Goal: Task Accomplishment & Management: Use online tool/utility

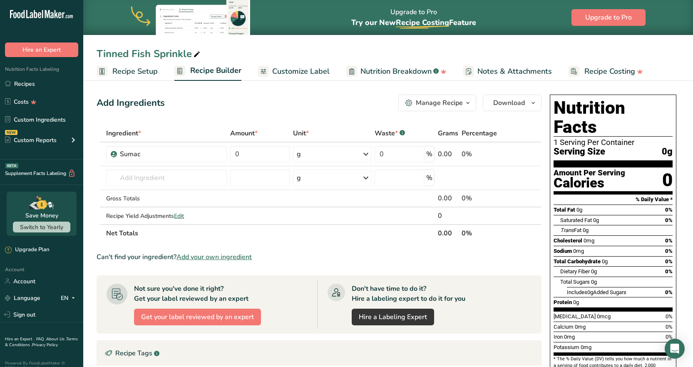
click at [138, 69] on span "Recipe Setup" at bounding box center [134, 71] width 45 height 11
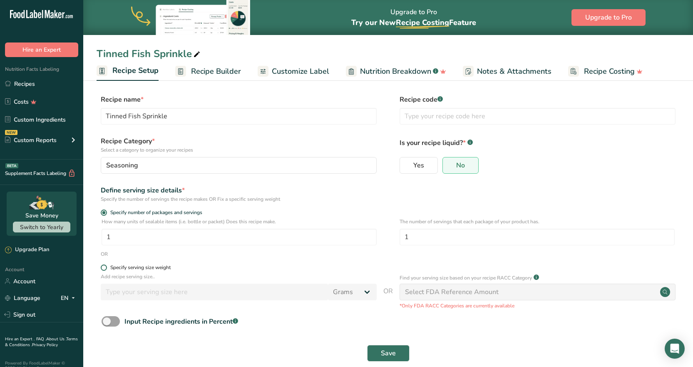
click at [136, 265] on div "Specify serving size weight" at bounding box center [140, 267] width 60 height 6
click at [106, 265] on input "Specify serving size weight" at bounding box center [103, 267] width 5 height 5
radio input "true"
radio input "false"
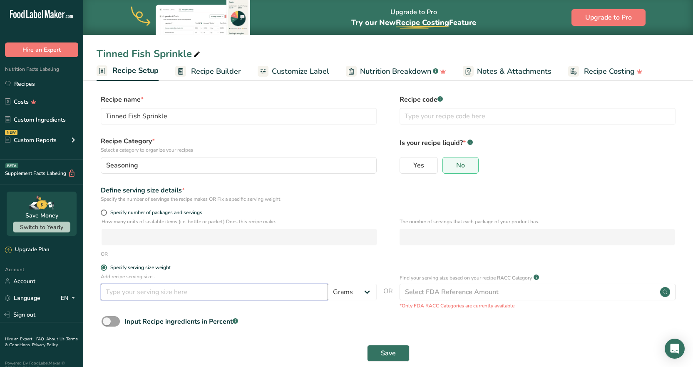
click at [139, 293] on input "number" at bounding box center [214, 291] width 227 height 17
type input "0.74"
click at [388, 351] on span "Save" at bounding box center [388, 353] width 15 height 10
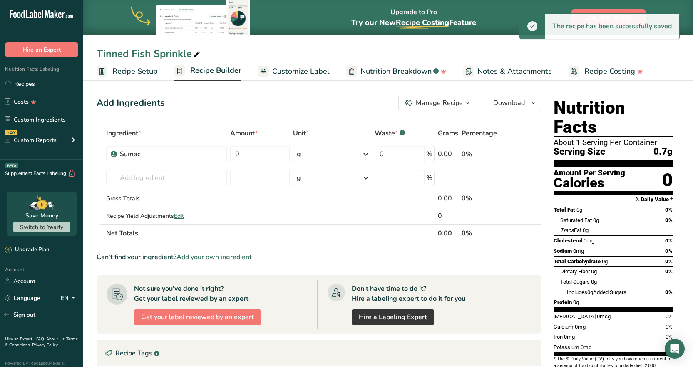
click at [219, 72] on span "Recipe Builder" at bounding box center [215, 70] width 51 height 11
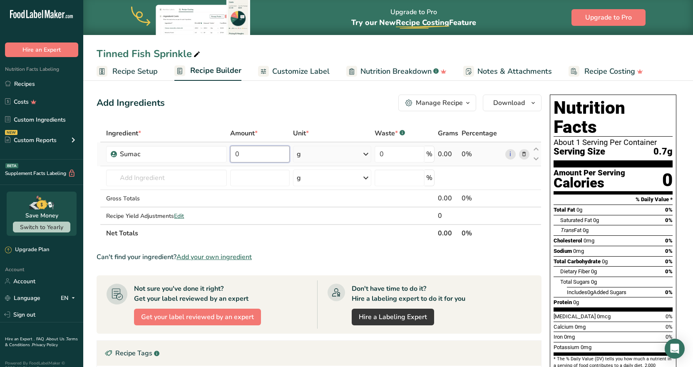
click at [237, 153] on input "0" at bounding box center [259, 154] width 59 height 17
paste input "4.95697074"
type input "4.95"
click at [145, 180] on div "Ingredient * Amount * Unit * Waste * .a-a{fill:#347362;}.b-a{fill:#fff;} Grams …" at bounding box center [319, 182] width 445 height 117
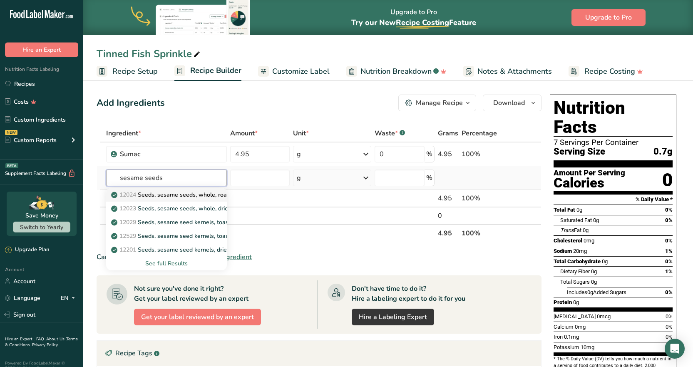
type input "sesame seeds"
click at [189, 191] on p "12024 Seeds, sesame seeds, whole, roasted and toasted" at bounding box center [192, 194] width 159 height 9
type input "Seeds, sesame seeds, whole, roasted and toasted"
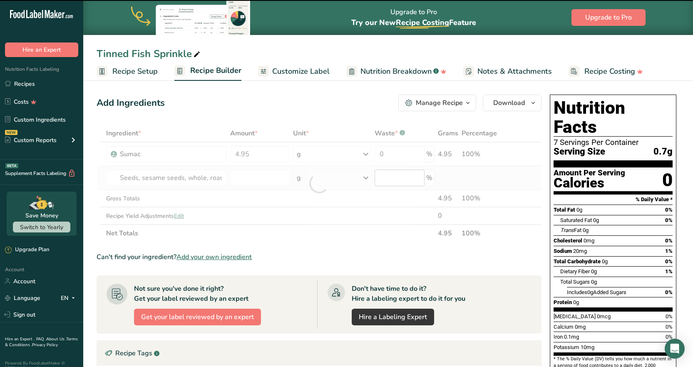
type input "0"
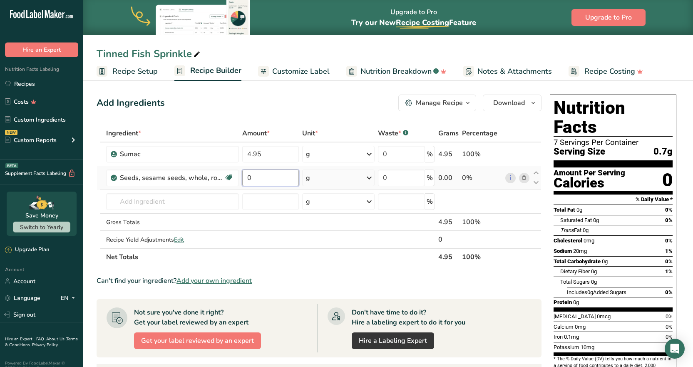
click at [262, 173] on input "0" at bounding box center [270, 177] width 57 height 17
paste input "39.16006885"
type input "39.16"
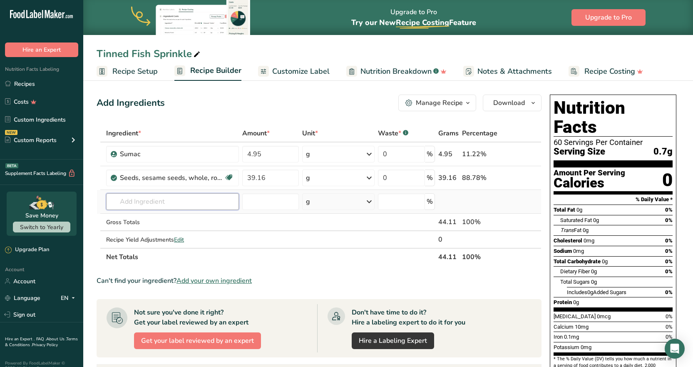
click at [156, 205] on div "Ingredient * Amount * Unit * Waste * .a-a{fill:#347362;}.b-a{fill:#fff;} Grams …" at bounding box center [319, 194] width 445 height 141
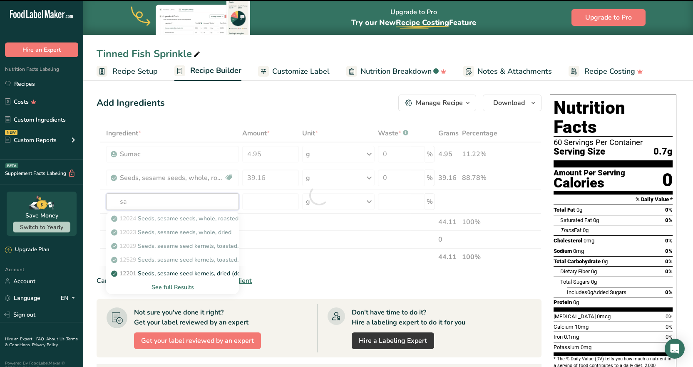
type input "sal"
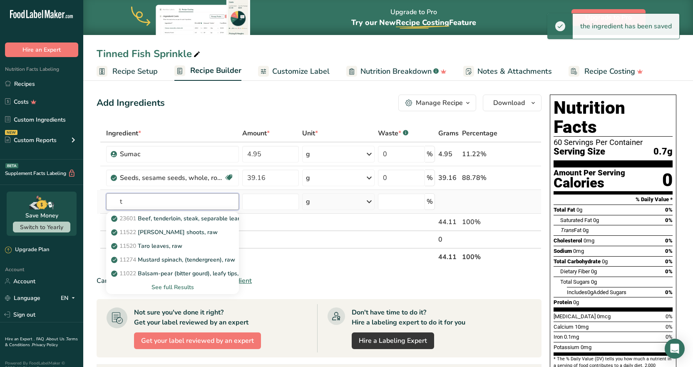
click at [173, 199] on input "t" at bounding box center [172, 201] width 133 height 17
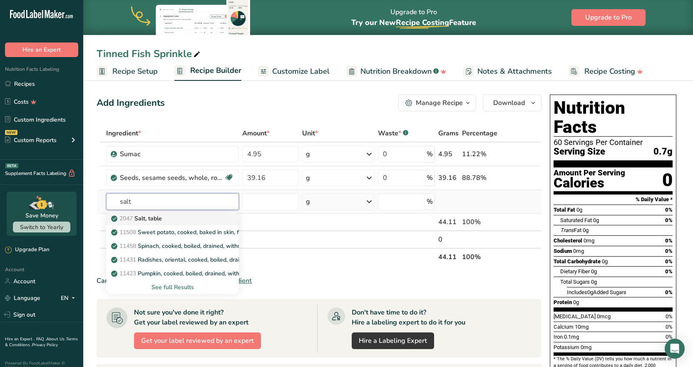
type input "salt"
click at [159, 217] on p "2047 Salt, table" at bounding box center [137, 218] width 49 height 9
type input "Salt, table"
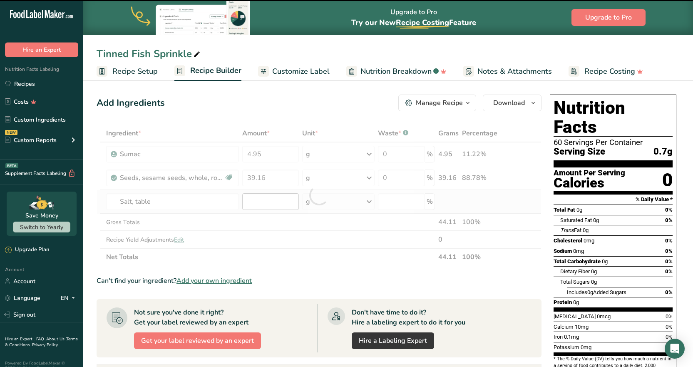
type input "0"
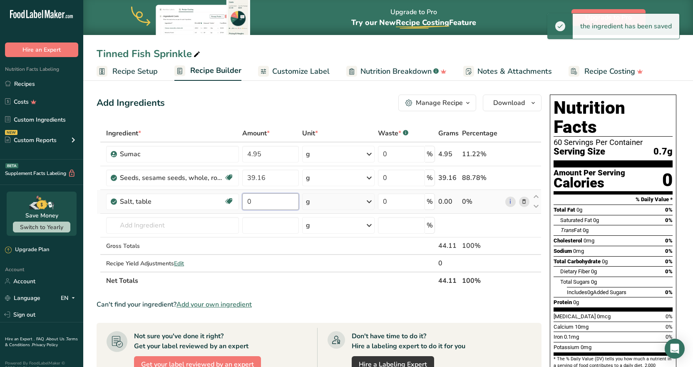
click at [256, 201] on input "0" at bounding box center [270, 201] width 57 height 17
paste input "7.43545611"
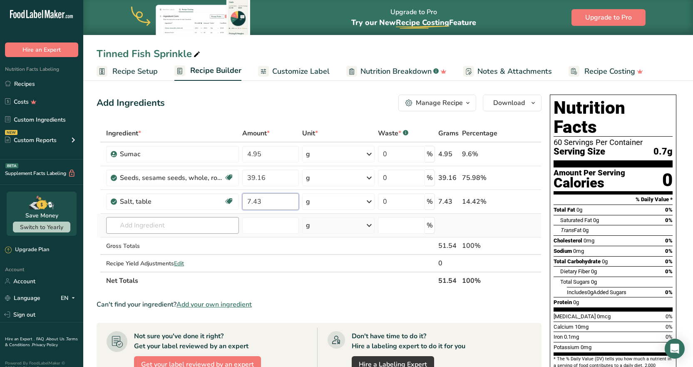
type input "7.43"
click at [133, 224] on div "Ingredient * Amount * Unit * Waste * .a-a{fill:#347362;}.b-a{fill:#fff;} Grams …" at bounding box center [319, 206] width 445 height 165
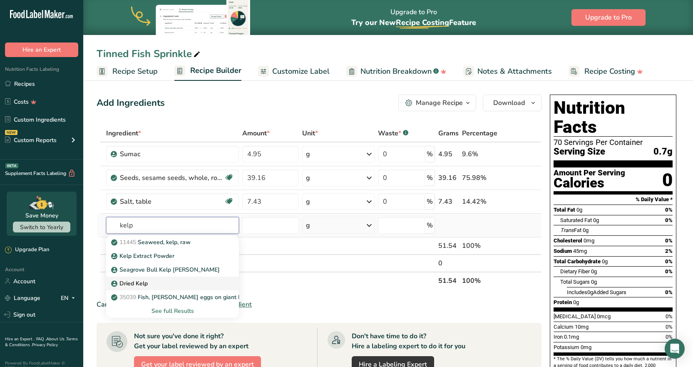
type input "kelp"
click at [138, 283] on p "Dried Kelp" at bounding box center [130, 283] width 35 height 9
type input "Dried Kelp"
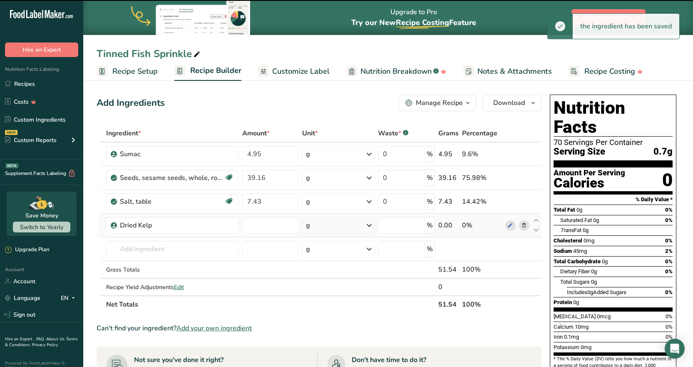
type input "0"
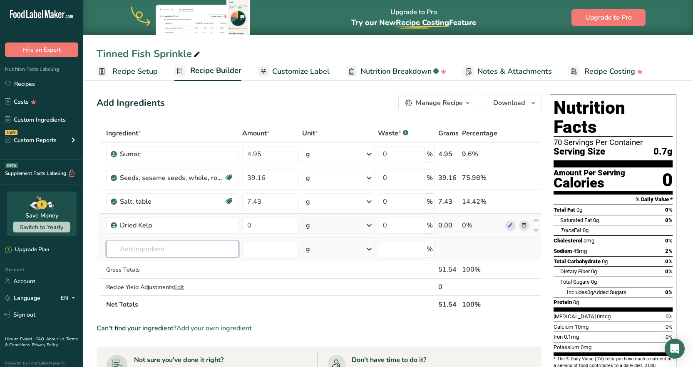
click at [147, 249] on input "text" at bounding box center [172, 248] width 133 height 17
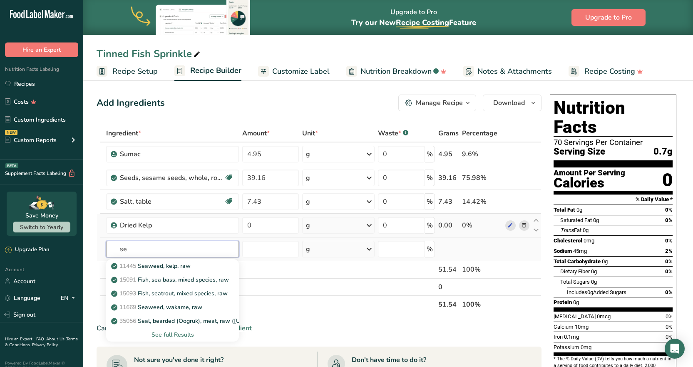
type input "s"
click at [127, 249] on input "kelp" at bounding box center [172, 248] width 133 height 17
type input "kelp"
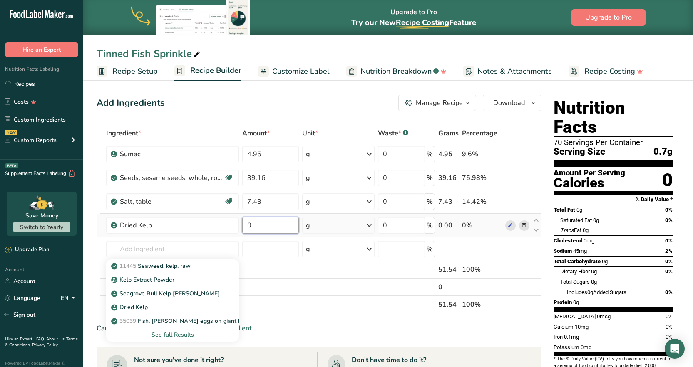
click at [268, 221] on input "0" at bounding box center [270, 225] width 57 height 17
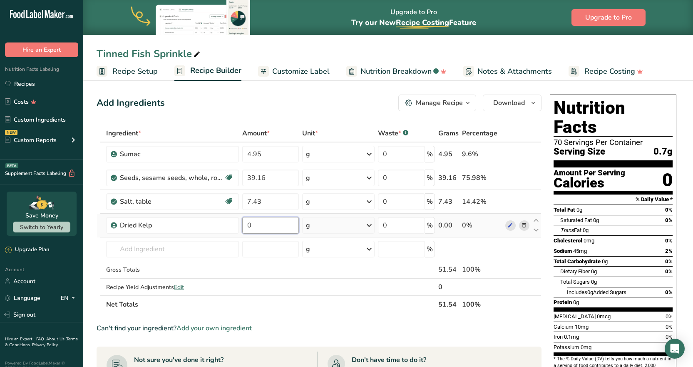
click at [268, 221] on input "0" at bounding box center [270, 225] width 57 height 17
click at [267, 221] on input "0" at bounding box center [270, 225] width 57 height 17
type input "2.97"
click at [172, 246] on div "Ingredient * Amount * Unit * Waste * .a-a{fill:#347362;}.b-a{fill:#fff;} Grams …" at bounding box center [319, 218] width 445 height 188
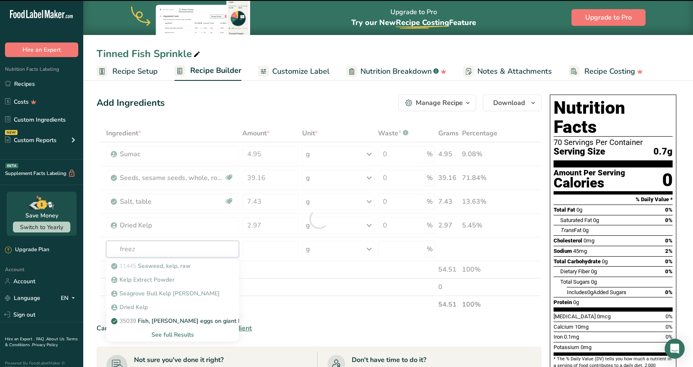
type input "freeze"
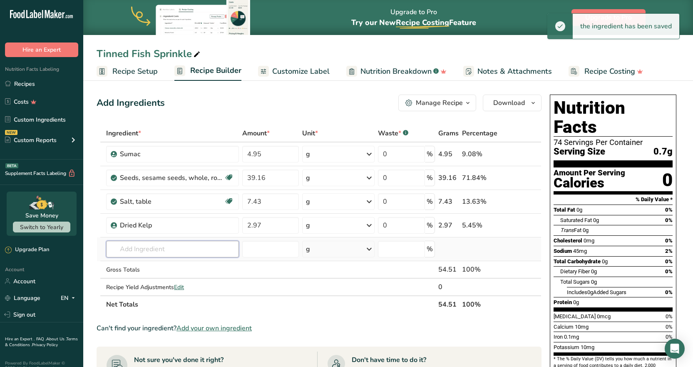
click at [178, 251] on input "text" at bounding box center [172, 248] width 133 height 17
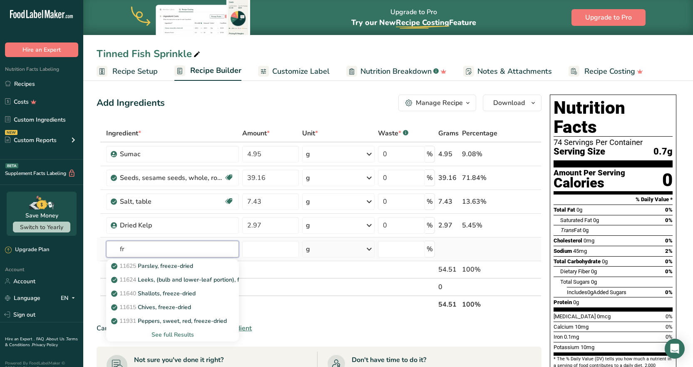
type input "f"
type input "o"
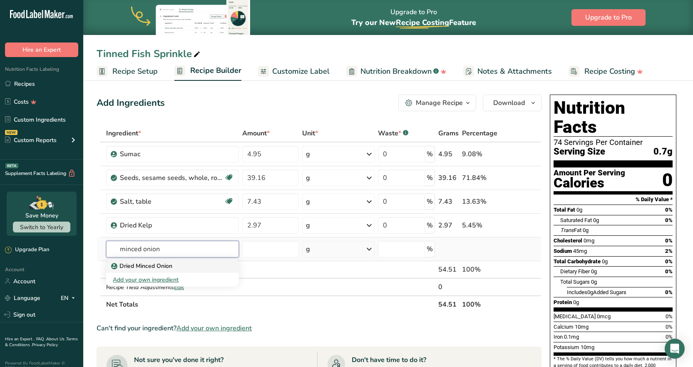
type input "minced onion"
click at [158, 268] on p "Dried Minced Onion" at bounding box center [142, 265] width 59 height 9
type input "Dried Minced Onion"
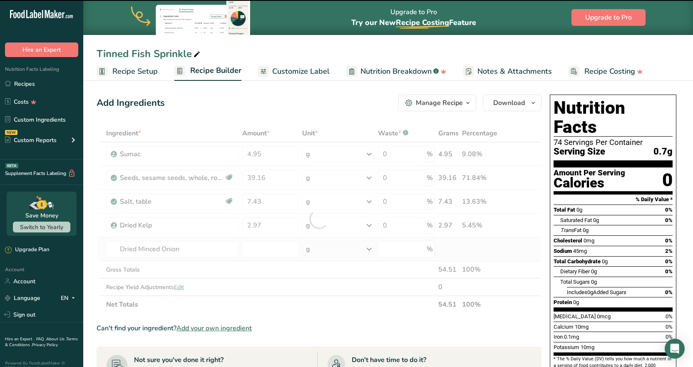
type input "0"
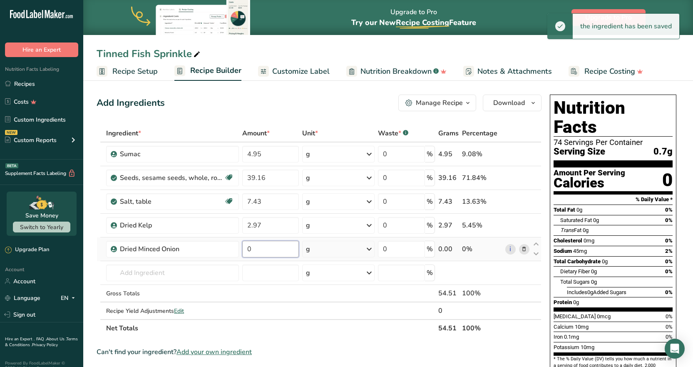
click at [253, 248] on input "0" at bounding box center [270, 248] width 57 height 17
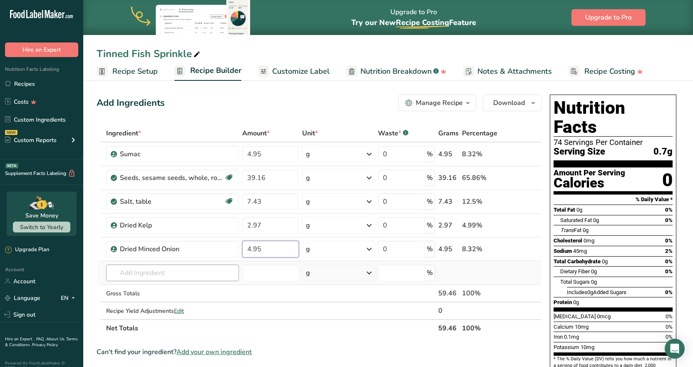
type input "4.95"
click at [159, 268] on div "Ingredient * Amount * Unit * Waste * .a-a{fill:#347362;}.b-a{fill:#fff;} Grams …" at bounding box center [319, 230] width 445 height 212
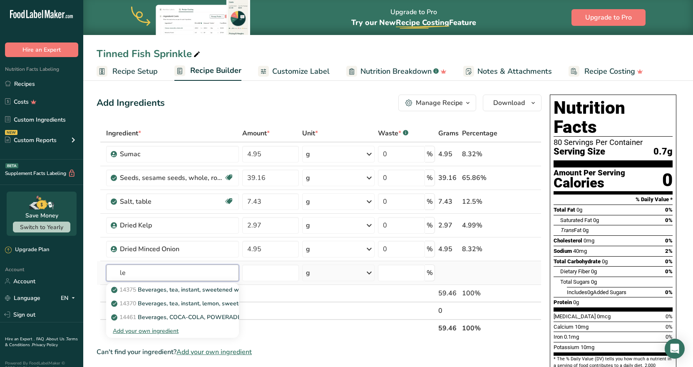
type input "l"
type input "p"
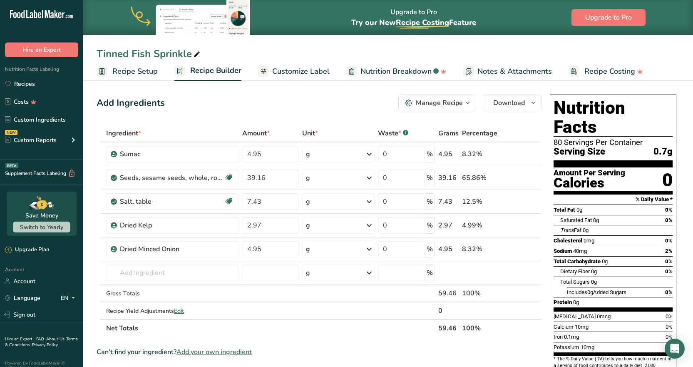
click at [133, 72] on span "Recipe Setup" at bounding box center [134, 71] width 45 height 11
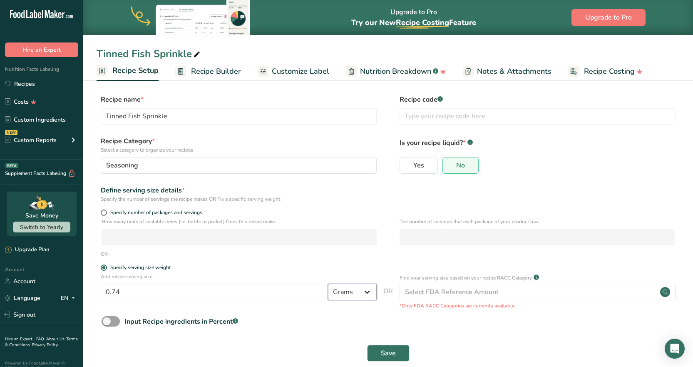
click at [350, 291] on select "Grams kg mg mcg lb oz l mL fl oz tbsp tsp cup qt gallon" at bounding box center [352, 291] width 49 height 17
select select "20"
click at [328, 283] on select "Grams kg mg mcg lb oz l mL fl oz tbsp tsp cup qt gallon" at bounding box center [352, 291] width 49 height 17
select select "22"
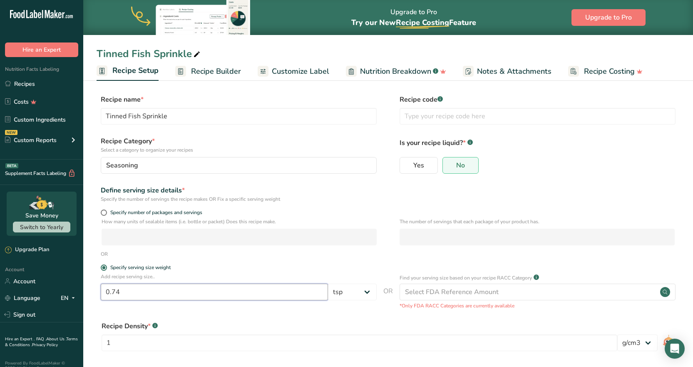
click at [141, 291] on input "0.74" at bounding box center [214, 291] width 227 height 17
type input "0.25"
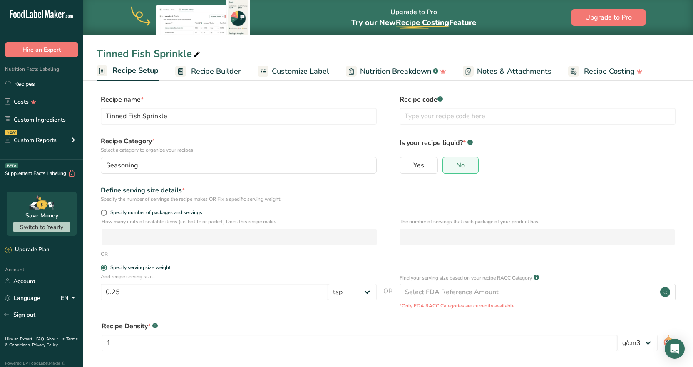
click at [213, 72] on span "Recipe Builder" at bounding box center [216, 71] width 50 height 11
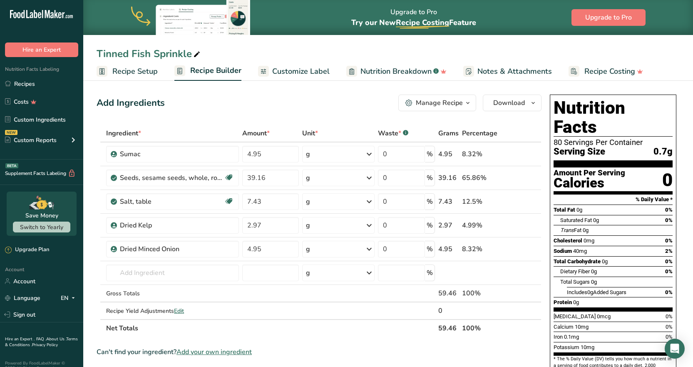
click at [124, 73] on span "Recipe Setup" at bounding box center [134, 71] width 45 height 11
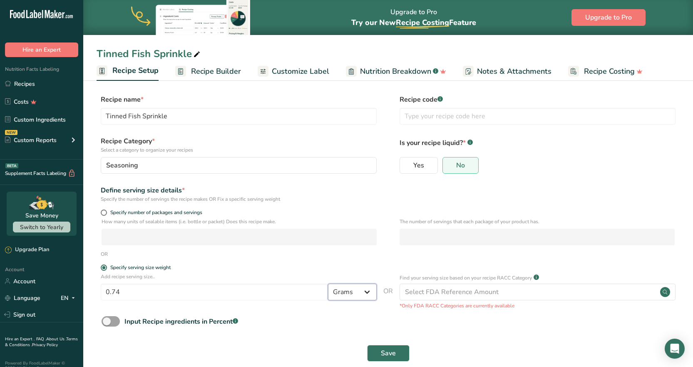
click at [346, 292] on select "Grams kg mg mcg lb oz l mL fl oz tbsp tsp cup qt gallon" at bounding box center [352, 291] width 49 height 17
click at [253, 293] on input "0.74" at bounding box center [214, 291] width 227 height 17
type input "0.25"
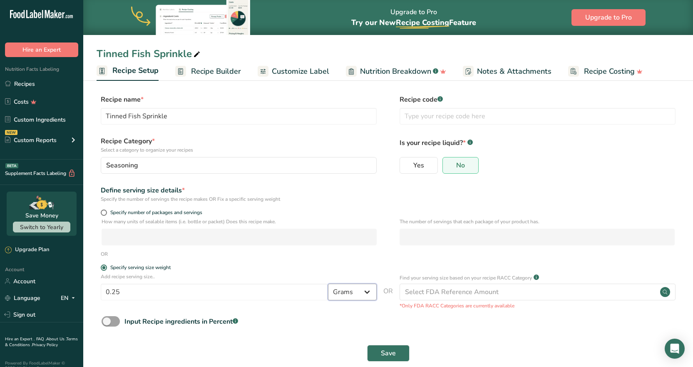
click at [334, 290] on select "Grams kg mg mcg lb oz l mL fl oz tbsp tsp cup qt gallon" at bounding box center [352, 291] width 49 height 17
select select "20"
click at [328, 283] on select "Grams kg mg mcg lb oz l mL fl oz tbsp tsp cup qt gallon" at bounding box center [352, 291] width 49 height 17
select select "22"
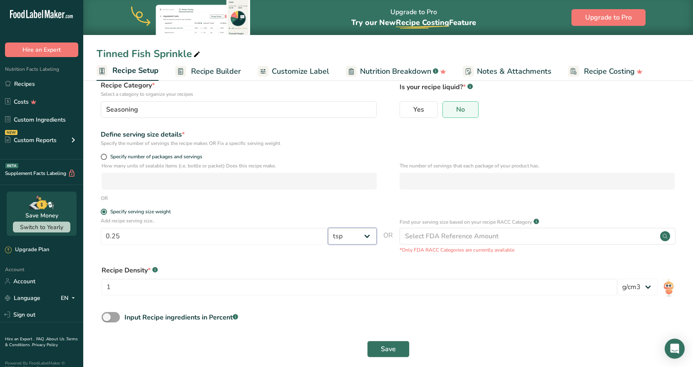
scroll to position [64, 0]
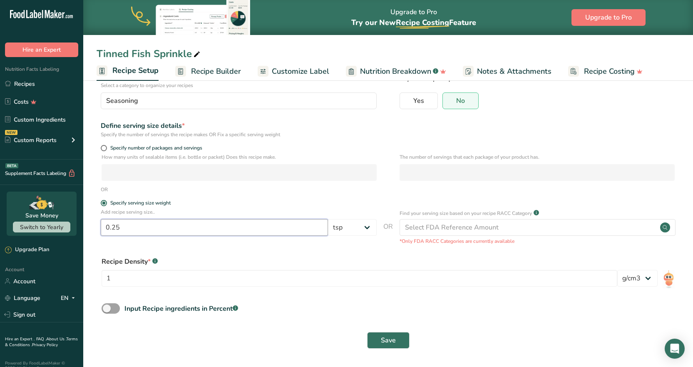
click at [157, 225] on input "0.25" at bounding box center [214, 227] width 227 height 17
click at [340, 225] on select "Grams kg mg mcg lb oz l mL fl oz tbsp tsp cup qt gallon" at bounding box center [352, 227] width 49 height 17
select select "0"
click at [328, 235] on select "Grams kg mg mcg lb oz l mL fl oz tbsp tsp cup qt gallon" at bounding box center [352, 227] width 49 height 17
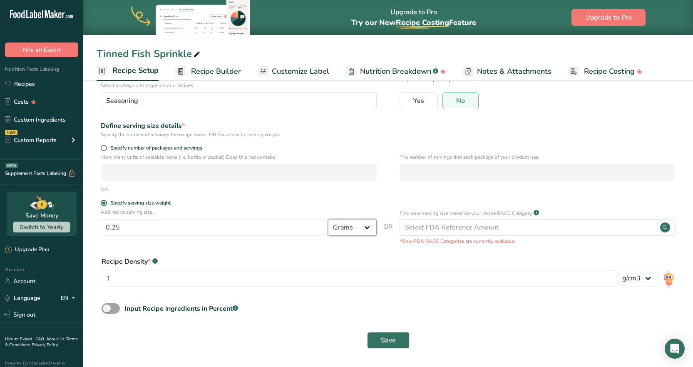
scroll to position [13, 0]
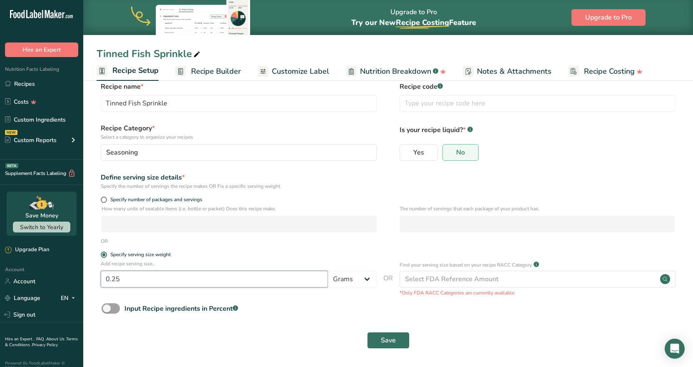
click at [147, 282] on input "0.25" at bounding box center [214, 278] width 227 height 17
drag, startPoint x: 111, startPoint y: 279, endPoint x: 166, endPoint y: 278, distance: 54.5
click at [165, 279] on input "0.25" at bounding box center [214, 278] width 227 height 17
type input "0.74"
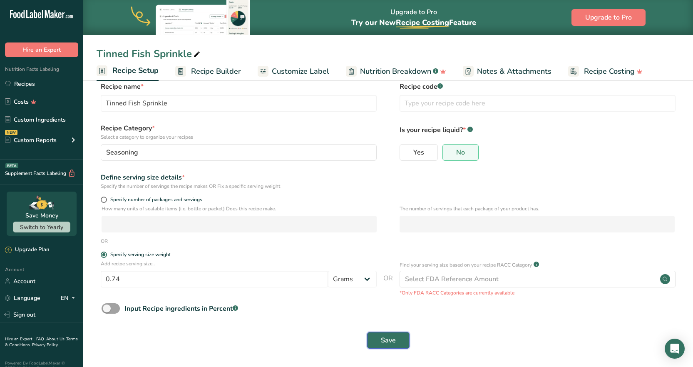
click at [397, 337] on button "Save" at bounding box center [388, 340] width 42 height 17
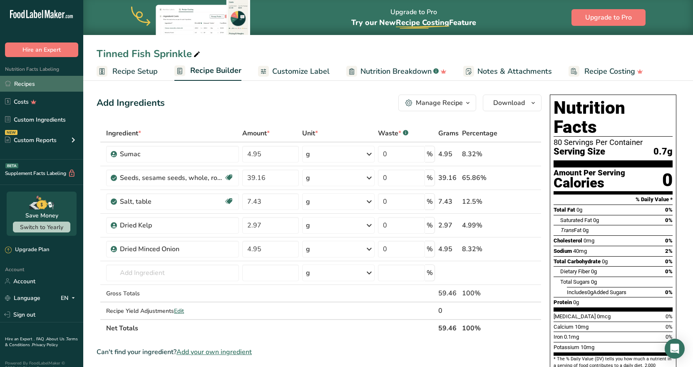
click at [37, 84] on link "Recipes" at bounding box center [41, 84] width 83 height 16
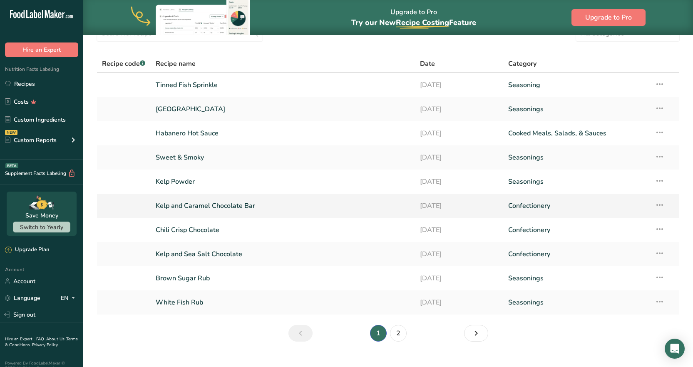
scroll to position [56, 0]
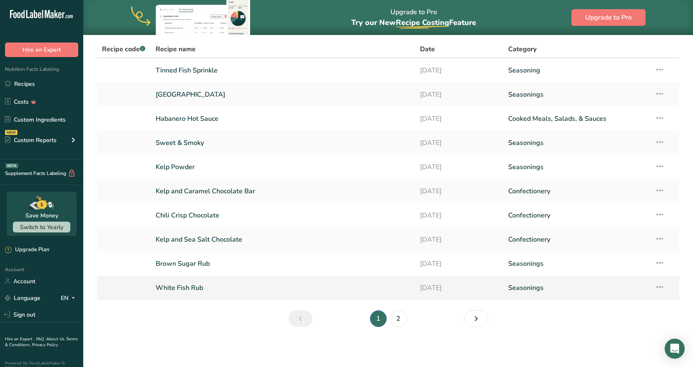
click at [181, 285] on link "White Fish Rub" at bounding box center [283, 287] width 254 height 17
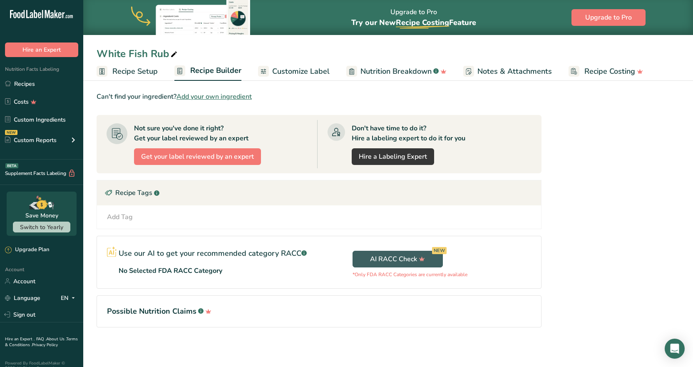
scroll to position [350, 0]
click at [39, 84] on link "Recipes" at bounding box center [41, 84] width 83 height 16
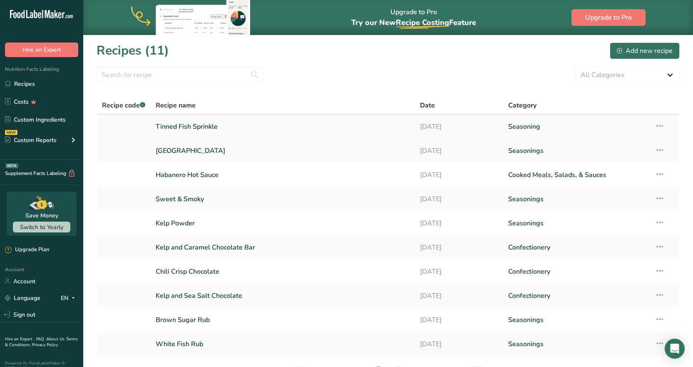
click at [195, 126] on link "Tinned Fish Sprinkle" at bounding box center [283, 126] width 254 height 17
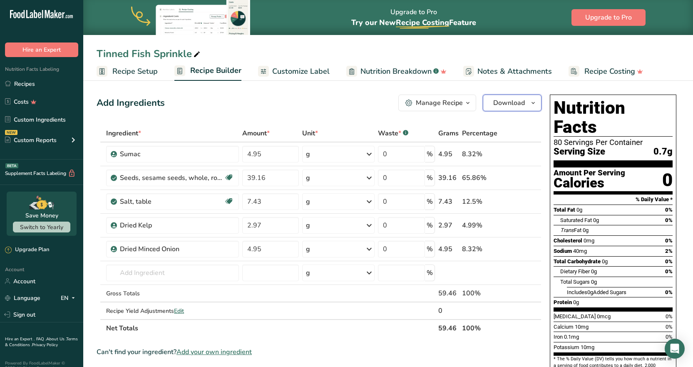
click at [510, 104] on span "Download" at bounding box center [509, 103] width 32 height 10
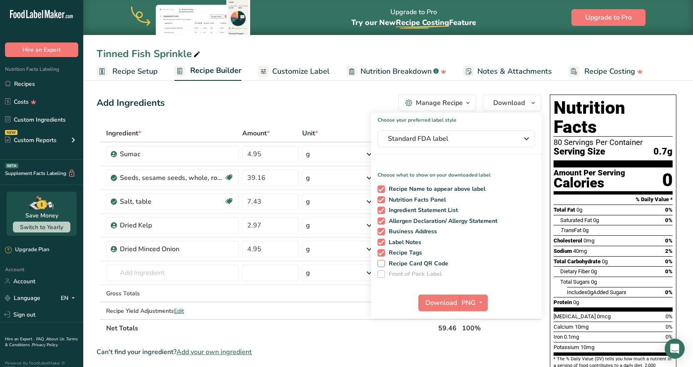
click at [448, 102] on div "Manage Recipe" at bounding box center [439, 103] width 47 height 10
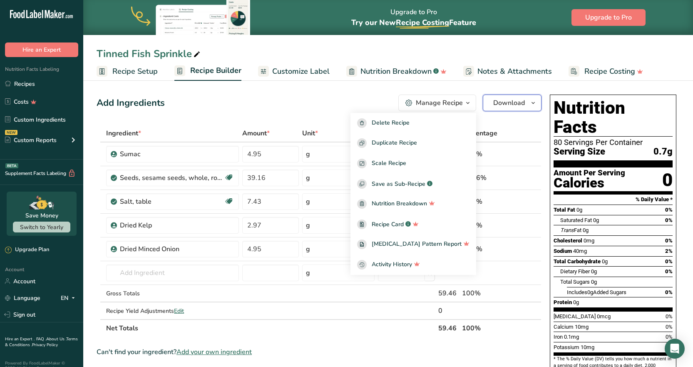
click at [515, 104] on span "Download" at bounding box center [509, 103] width 32 height 10
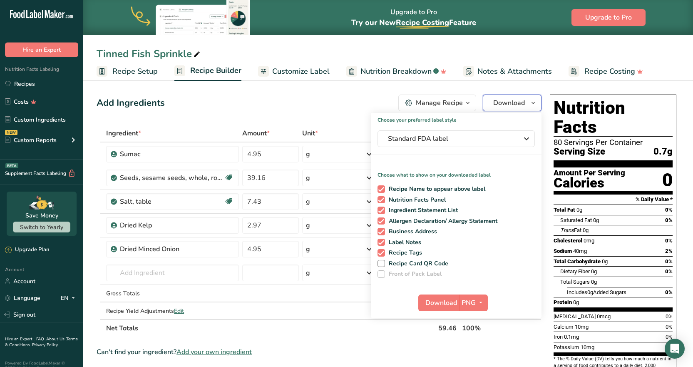
click at [515, 104] on span "Download" at bounding box center [509, 103] width 32 height 10
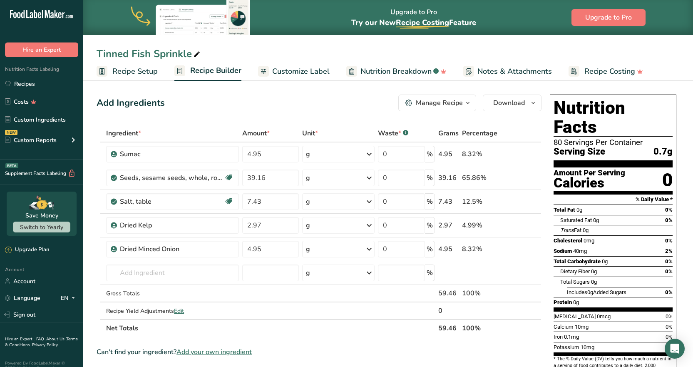
click at [288, 71] on span "Customize Label" at bounding box center [300, 71] width 57 height 11
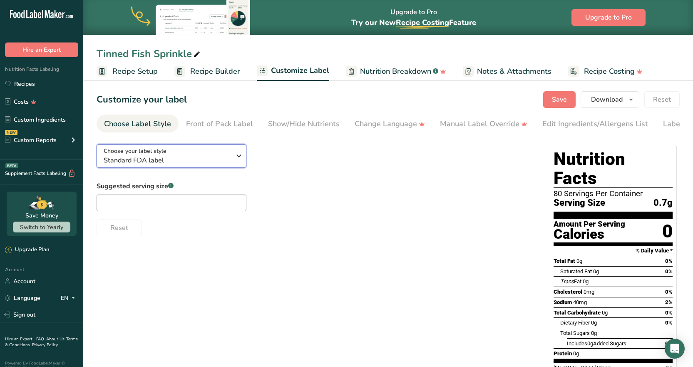
click at [169, 154] on div "Choose your label style Standard FDA label" at bounding box center [167, 155] width 127 height 19
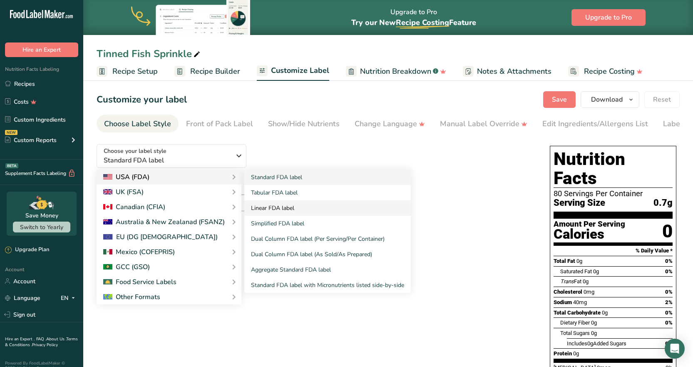
click at [281, 211] on link "Linear FDA label" at bounding box center [327, 207] width 166 height 15
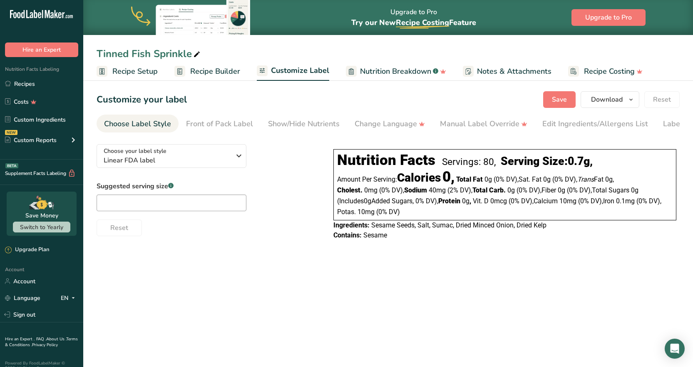
click at [361, 179] on div "Amount Per Serving: Calories 0, Total Fat 0g ‏(0% DV) , Sat. Fat 0g ‏(0% DV) , …" at bounding box center [504, 194] width 335 height 46
click at [409, 213] on div "Amount Per Serving: Calories 0, Total Fat 0g ‏(0% DV) , Sat. Fat 0g ‏(0% DV) , …" at bounding box center [504, 194] width 335 height 46
drag, startPoint x: 404, startPoint y: 215, endPoint x: 339, endPoint y: 161, distance: 84.5
click at [339, 161] on div "Nutrition Facts Servings: 80, Serving Size: 0.7g , Amount Per Serving: Calories…" at bounding box center [504, 184] width 343 height 71
copy div "Nutrition Facts Servings: 80, Serving Size: 0.7g , Amount Per Serving: Calories…"
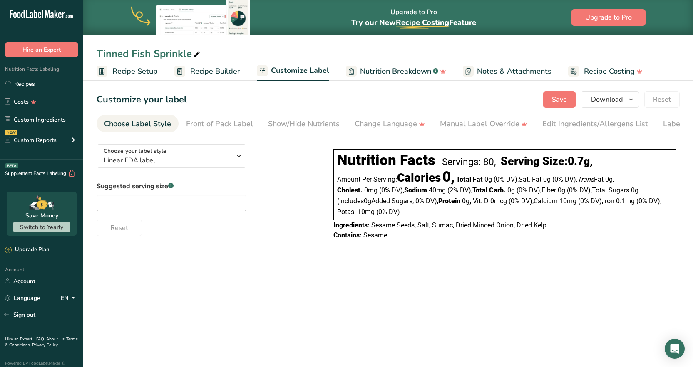
click at [471, 262] on section "Customize your label Save Download Choose what to show on your downloaded label…" at bounding box center [388, 170] width 610 height 184
click at [574, 161] on span "0.7g" at bounding box center [578, 160] width 22 height 13
click at [570, 163] on div "Serving Size: 0.7g ," at bounding box center [547, 160] width 92 height 13
drag, startPoint x: 406, startPoint y: 213, endPoint x: 334, endPoint y: 165, distance: 86.4
click at [334, 165] on div "Nutrition Facts Servings: 80, Serving Size: 0.7g , Amount Per Serving: Calories…" at bounding box center [504, 184] width 343 height 71
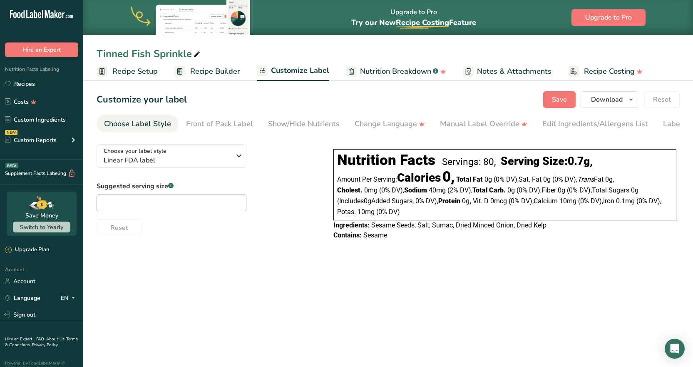
copy div "Nutrition Facts Servings: 80, Serving Size: 0.7g , Amount Per Serving: Calories…"
click at [35, 84] on link "Recipes" at bounding box center [41, 84] width 83 height 16
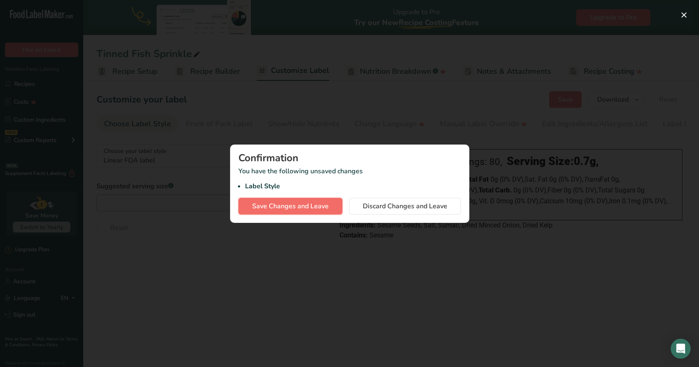
click at [315, 206] on span "Save Changes and Leave" at bounding box center [290, 206] width 77 height 10
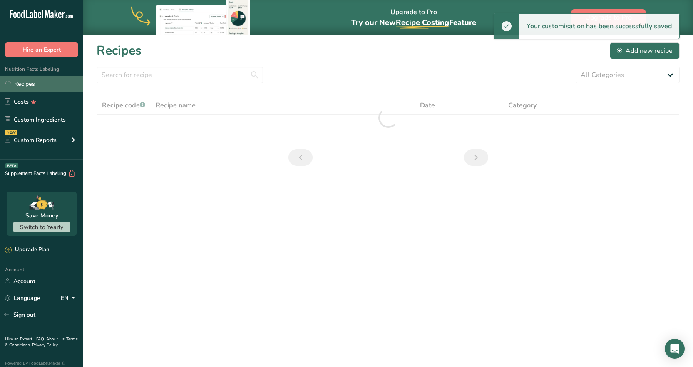
click at [32, 85] on link "Recipes" at bounding box center [41, 84] width 83 height 16
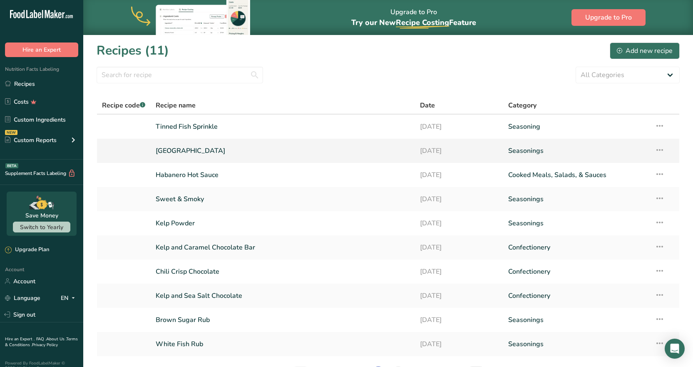
click at [189, 146] on link "[GEOGRAPHIC_DATA]" at bounding box center [283, 150] width 254 height 17
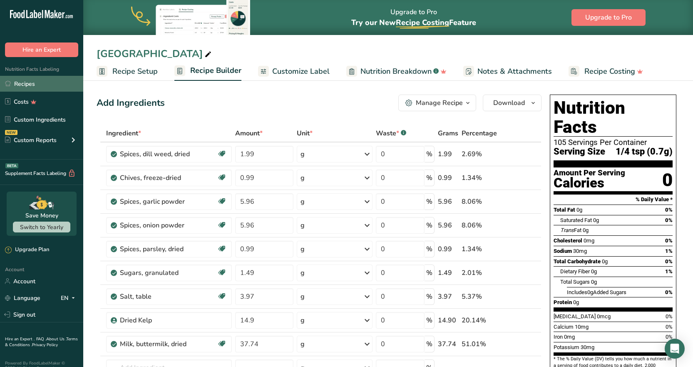
click at [17, 84] on link "Recipes" at bounding box center [41, 84] width 83 height 16
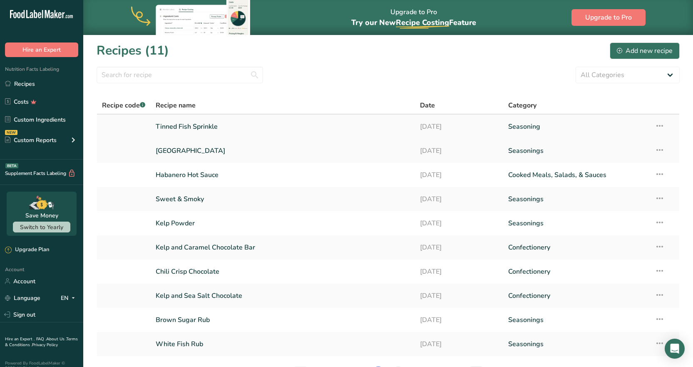
click at [208, 124] on link "Tinned Fish Sprinkle" at bounding box center [283, 126] width 254 height 17
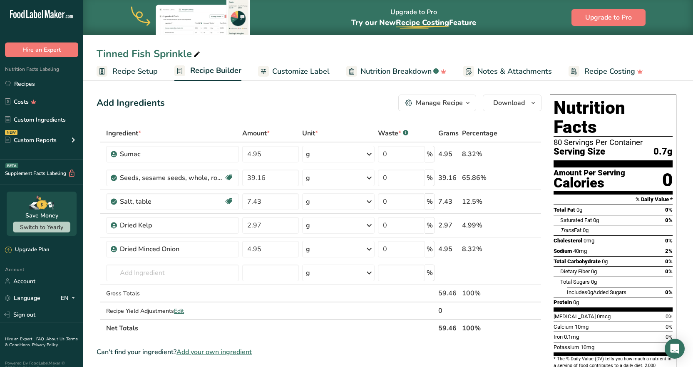
click at [444, 104] on div "Manage Recipe" at bounding box center [439, 103] width 47 height 10
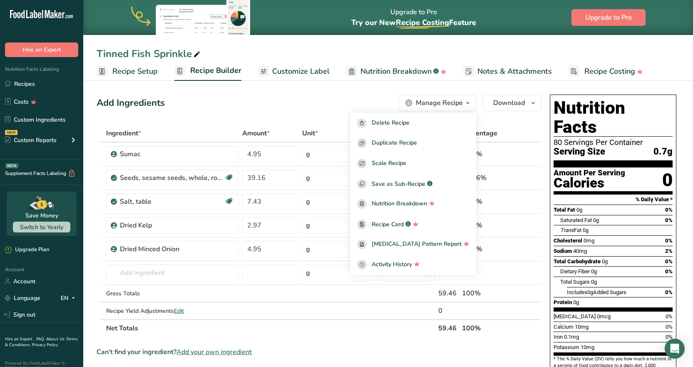
click at [276, 67] on span "Customize Label" at bounding box center [300, 71] width 57 height 11
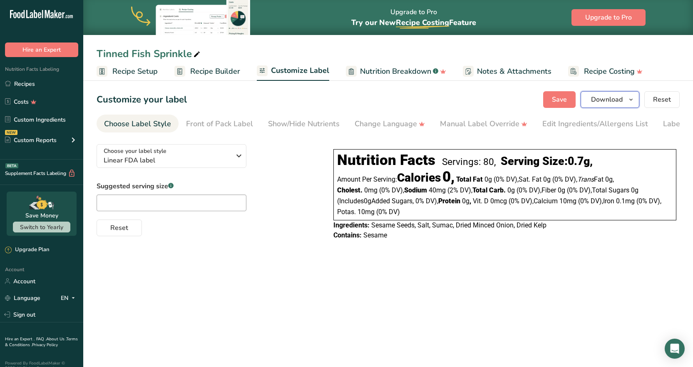
click at [610, 104] on button "Download" at bounding box center [609, 99] width 59 height 17
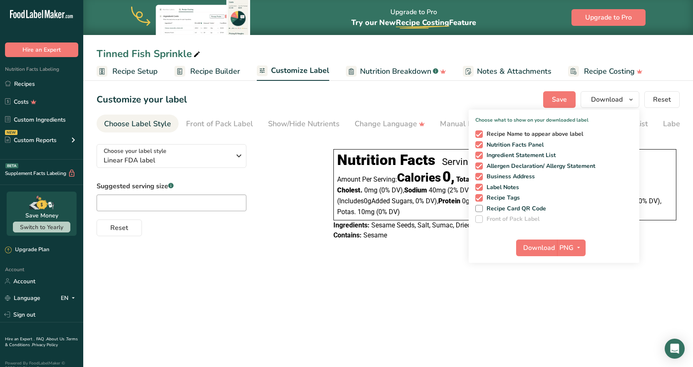
click at [567, 134] on span "Recipe Name to appear above label" at bounding box center [533, 133] width 101 height 7
click at [481, 134] on input "Recipe Name to appear above label" at bounding box center [477, 133] width 5 height 5
click at [519, 134] on span "Recipe Name to appear above label" at bounding box center [533, 133] width 101 height 7
click at [481, 134] on input "Recipe Name to appear above label" at bounding box center [477, 133] width 5 height 5
checkbox input "true"
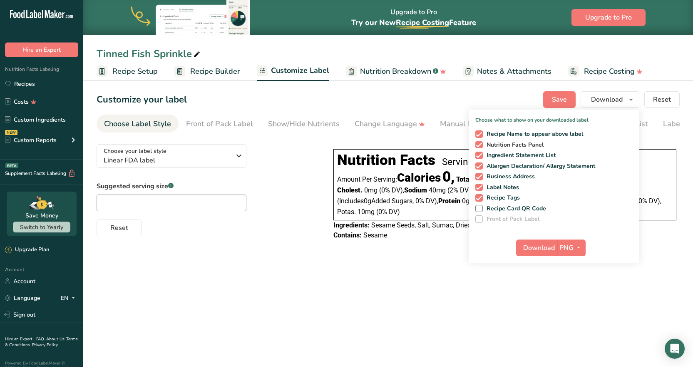
click at [515, 144] on span "Nutrition Facts Panel" at bounding box center [513, 144] width 61 height 7
click at [481, 144] on input "Nutrition Facts Panel" at bounding box center [477, 144] width 5 height 5
click at [517, 144] on span "Nutrition Facts Panel" at bounding box center [513, 144] width 61 height 7
click at [481, 144] on input "Nutrition Facts Panel" at bounding box center [477, 144] width 5 height 5
checkbox input "true"
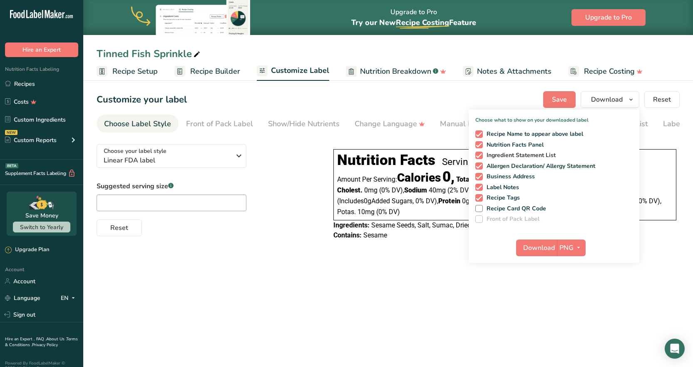
click at [517, 152] on span "Ingredient Statement List" at bounding box center [519, 154] width 73 height 7
click at [481, 152] on input "Ingredient Statement List" at bounding box center [477, 154] width 5 height 5
checkbox input "false"
click at [517, 163] on span "Allergen Declaration/ Allergy Statement" at bounding box center [539, 165] width 113 height 7
click at [481, 163] on input "Allergen Declaration/ Allergy Statement" at bounding box center [477, 165] width 5 height 5
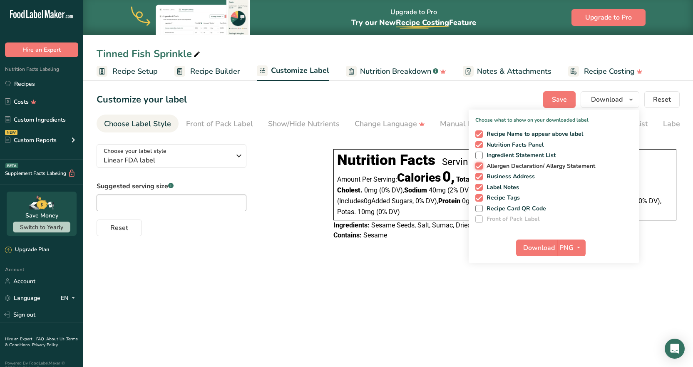
checkbox input "false"
click at [516, 176] on span "Business Address" at bounding box center [509, 176] width 52 height 7
click at [481, 176] on input "Business Address" at bounding box center [477, 175] width 5 height 5
checkbox input "false"
click at [512, 184] on span "Label Notes" at bounding box center [501, 186] width 37 height 7
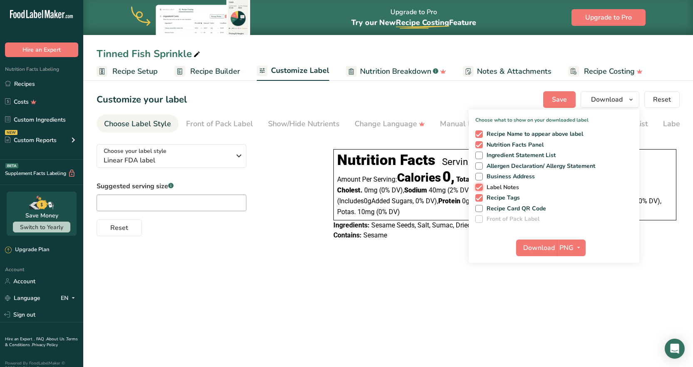
click at [481, 184] on input "Label Notes" at bounding box center [477, 186] width 5 height 5
checkbox input "false"
click at [509, 201] on span "Recipe Tags" at bounding box center [501, 197] width 37 height 7
click at [481, 200] on input "Recipe Tags" at bounding box center [477, 197] width 5 height 5
checkbox input "false"
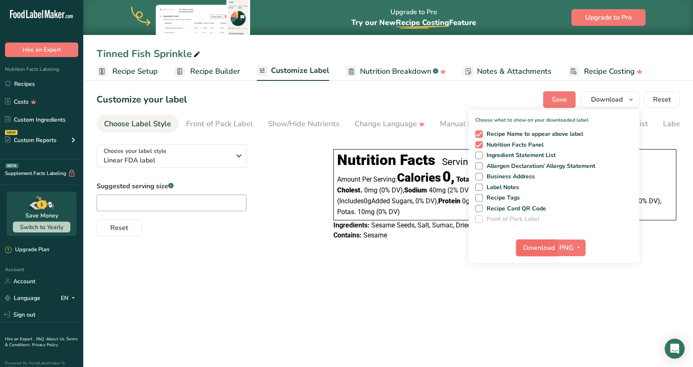
click at [533, 247] on span "Download" at bounding box center [539, 248] width 32 height 10
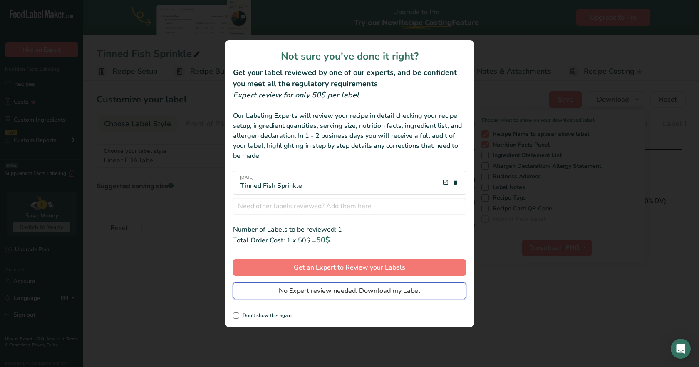
click at [306, 289] on span "No Expert review needed. Download my Label" at bounding box center [349, 290] width 141 height 10
